Goal: Information Seeking & Learning: Learn about a topic

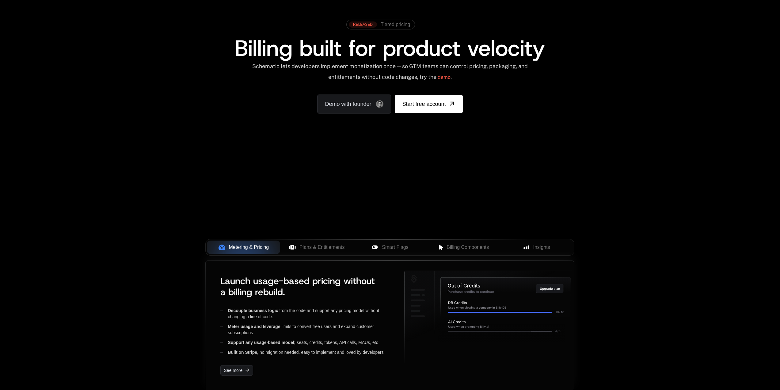
scroll to position [92, 0]
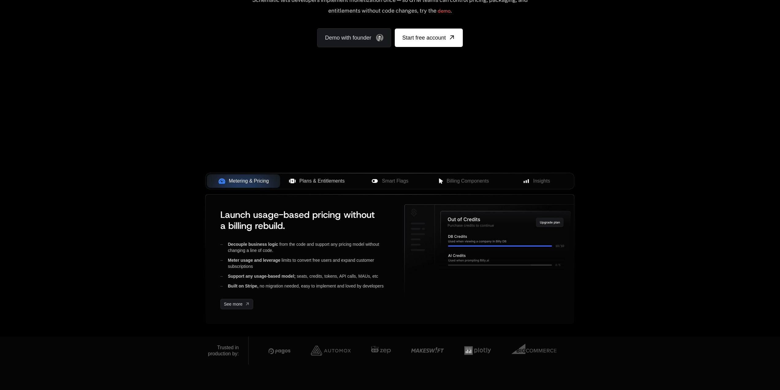
click at [319, 179] on span "Plans & Entitlements" at bounding box center [321, 180] width 45 height 7
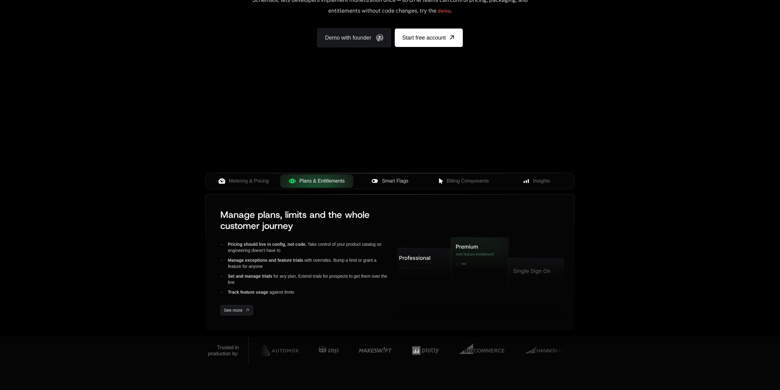
click at [390, 183] on span "Smart Flags" at bounding box center [395, 180] width 26 height 7
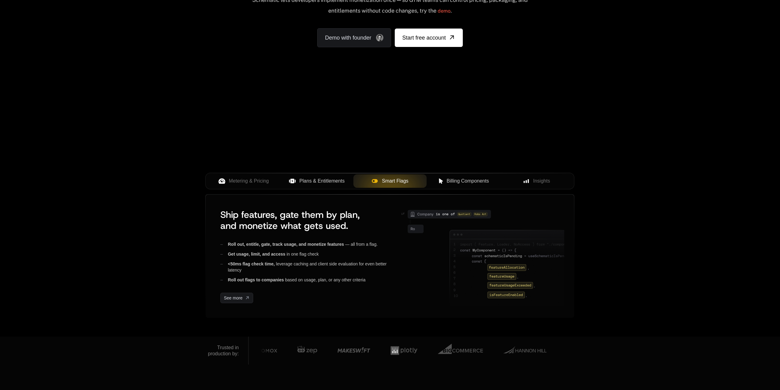
click at [468, 181] on span "Billing Components" at bounding box center [468, 180] width 42 height 7
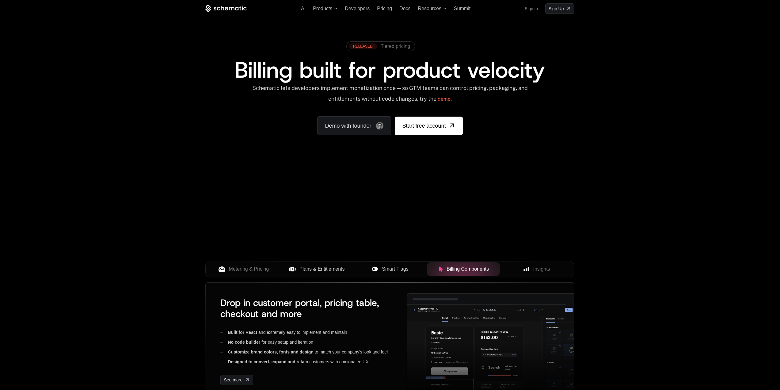
scroll to position [0, 0]
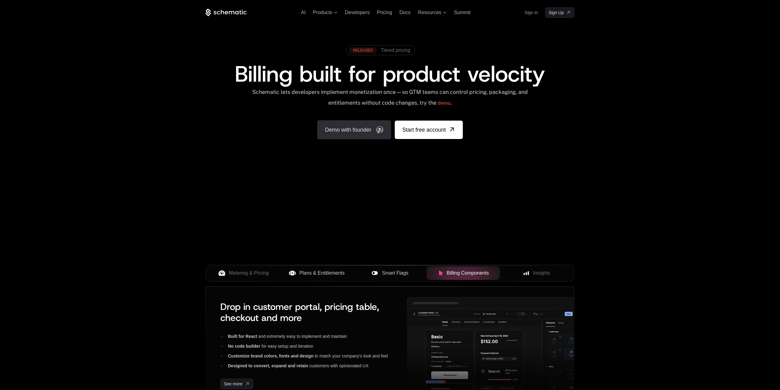
click at [358, 128] on link "Demo with founder" at bounding box center [354, 129] width 74 height 19
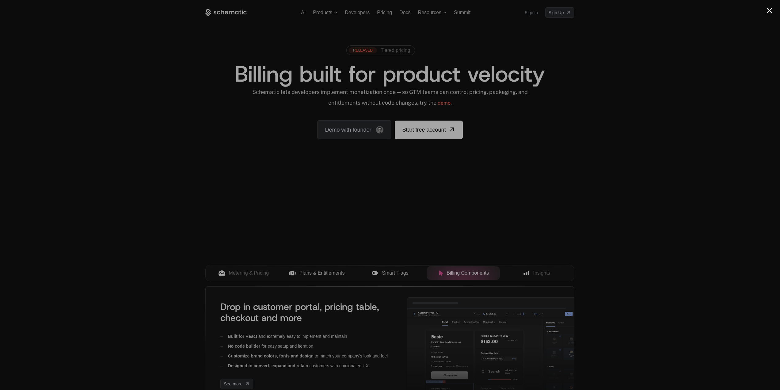
click at [651, 139] on div at bounding box center [390, 195] width 780 height 390
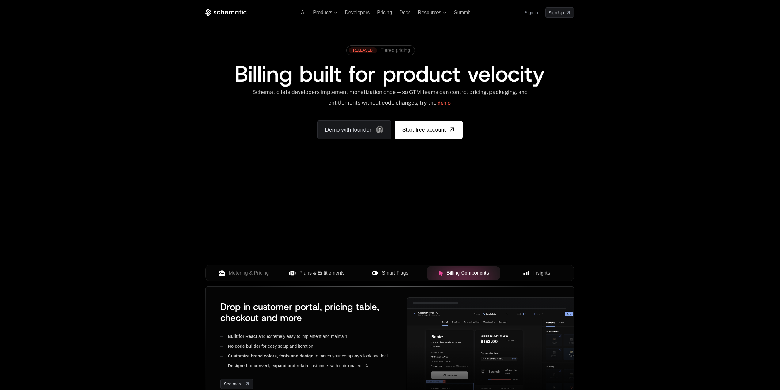
click at [544, 271] on span "Insights" at bounding box center [541, 272] width 17 height 7
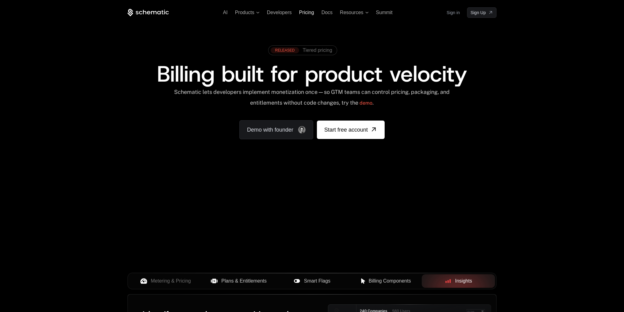
click at [306, 14] on span "Pricing" at bounding box center [306, 12] width 15 height 5
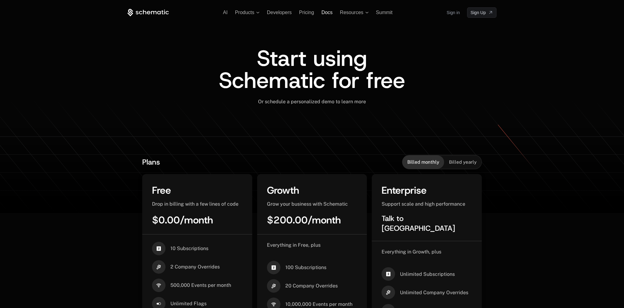
click at [326, 14] on span "Docs" at bounding box center [326, 12] width 11 height 5
click at [245, 11] on span "Products" at bounding box center [244, 13] width 19 height 6
